Goal: Transaction & Acquisition: Purchase product/service

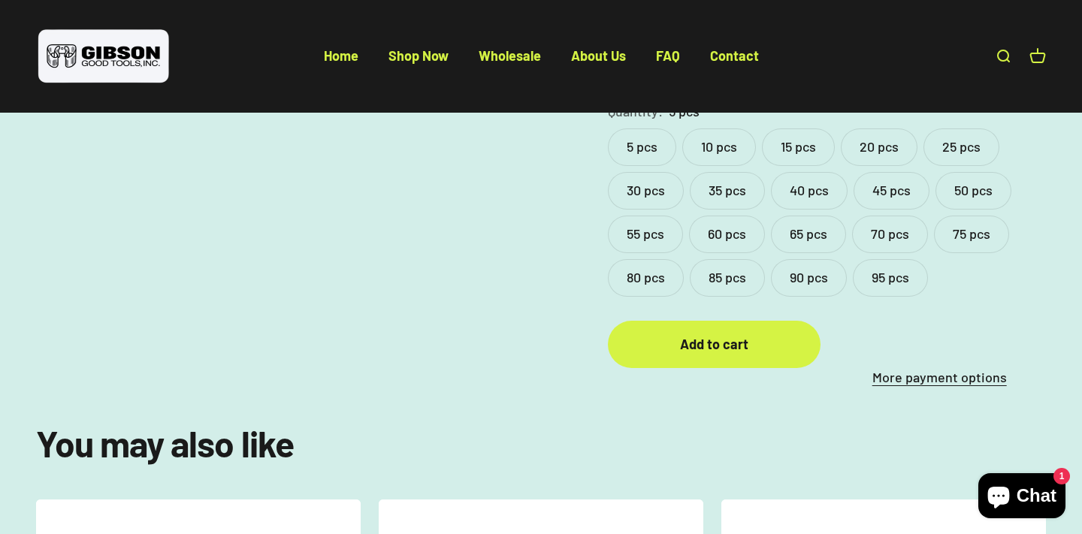
scroll to position [799, 0]
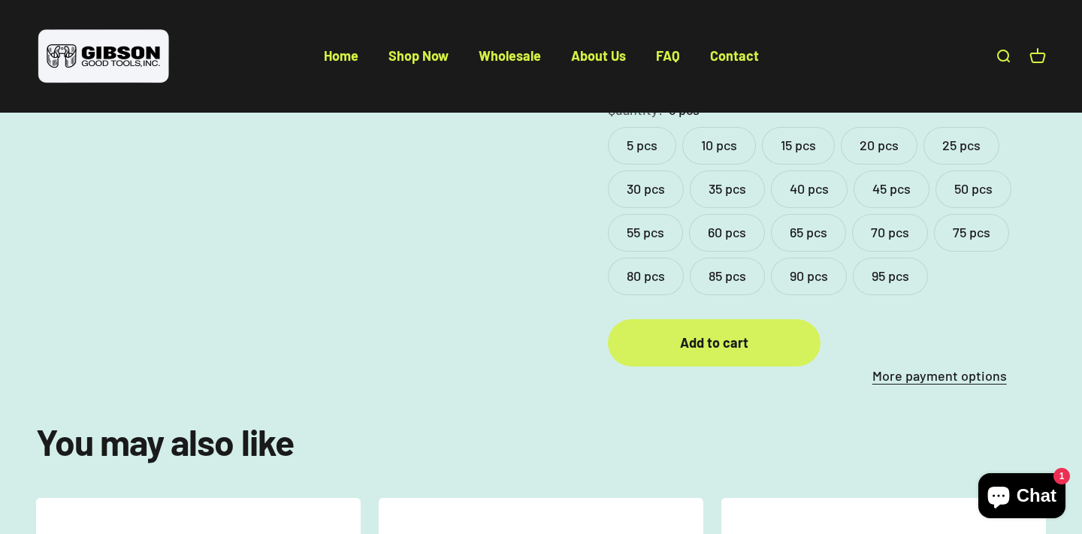
click at [754, 332] on div "Add to cart" at bounding box center [714, 343] width 153 height 22
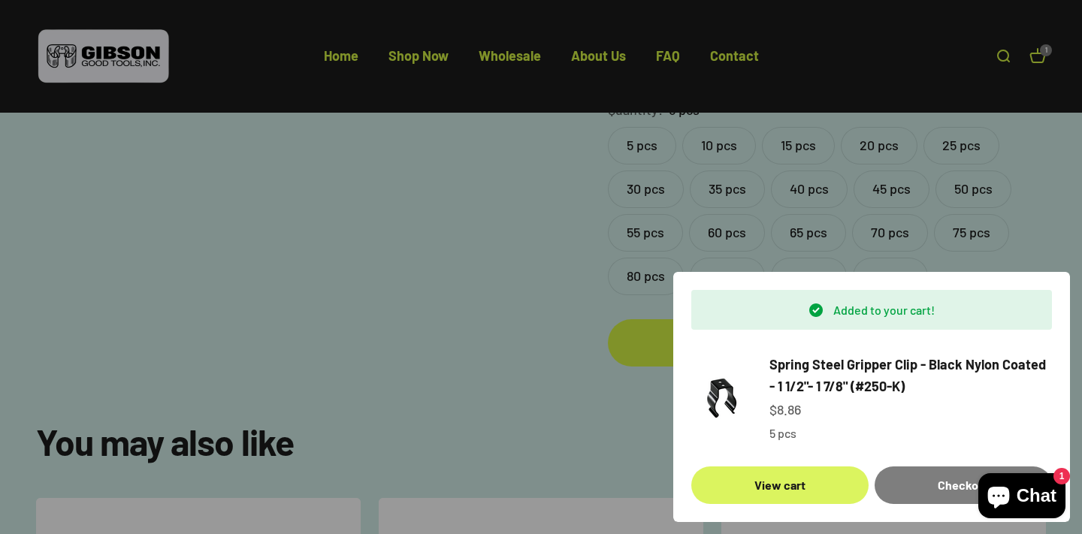
click at [800, 482] on link "View cart" at bounding box center [779, 486] width 177 height 38
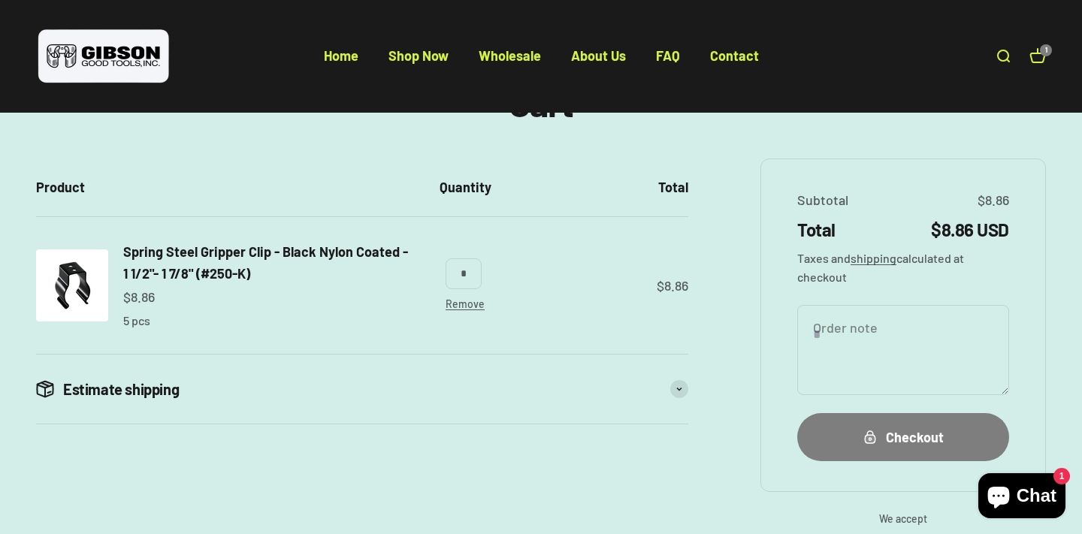
scroll to position [126, 0]
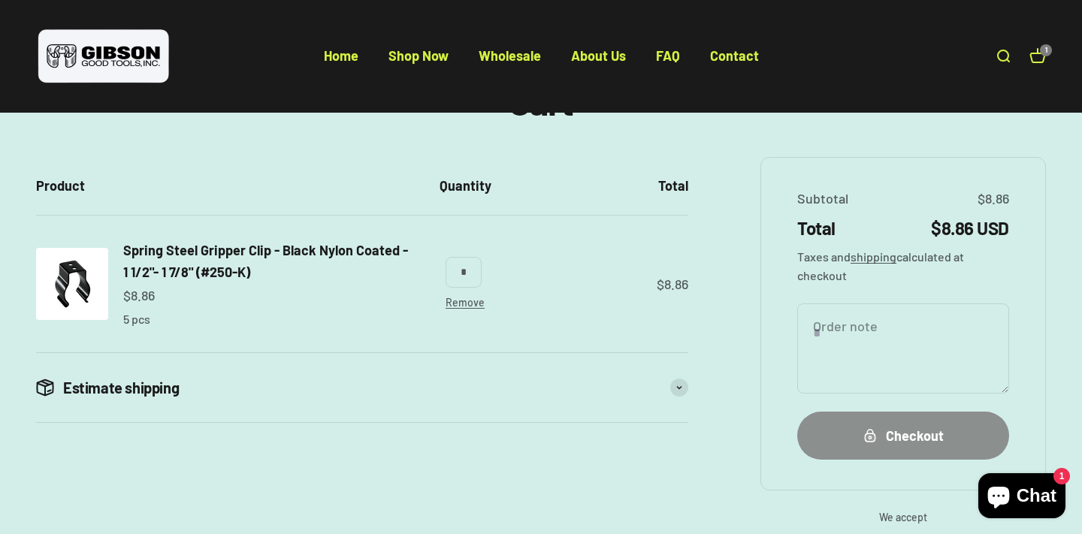
click at [869, 443] on div "Checkout" at bounding box center [903, 436] width 152 height 22
